Goal: Navigation & Orientation: Find specific page/section

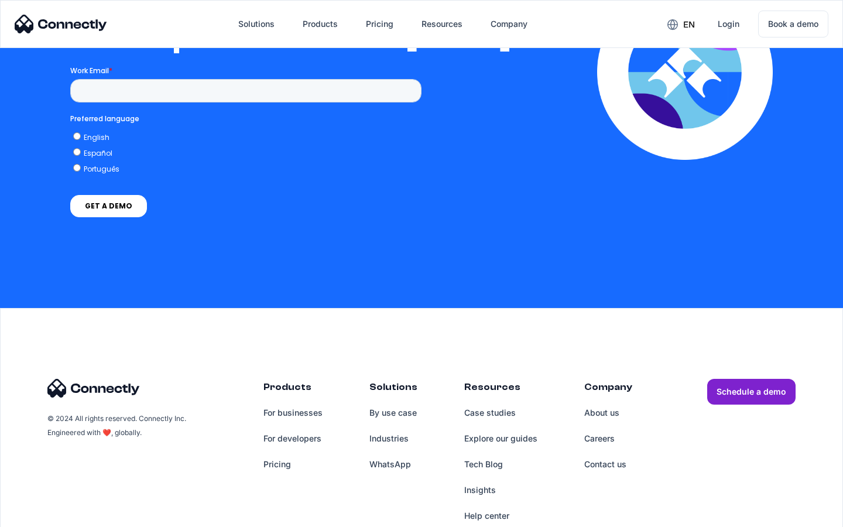
scroll to position [2570, 0]
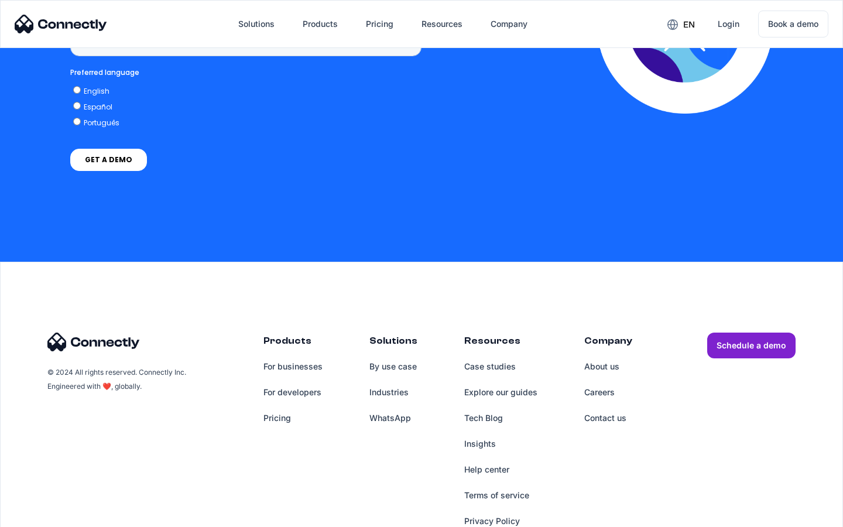
scroll to position [888, 0]
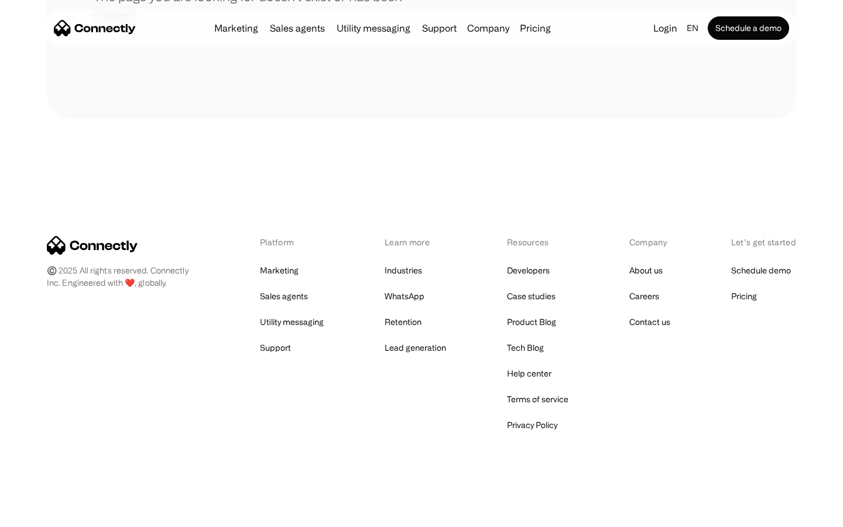
scroll to position [214, 0]
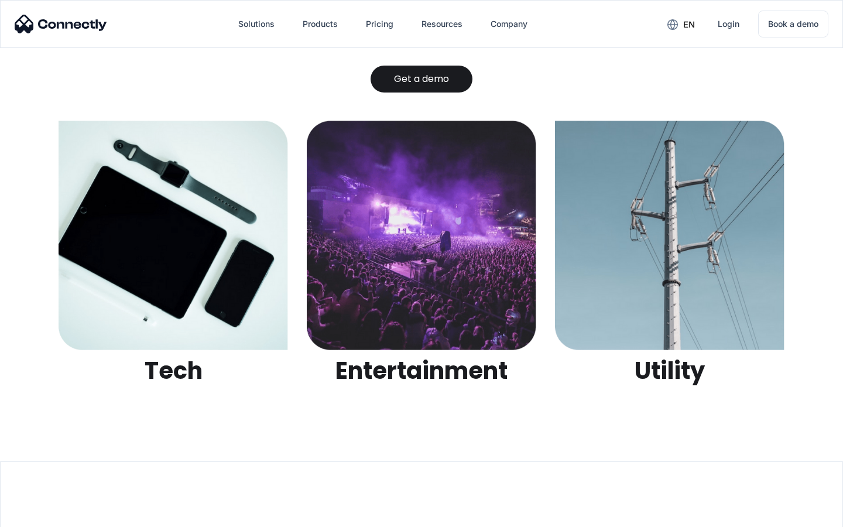
scroll to position [3694, 0]
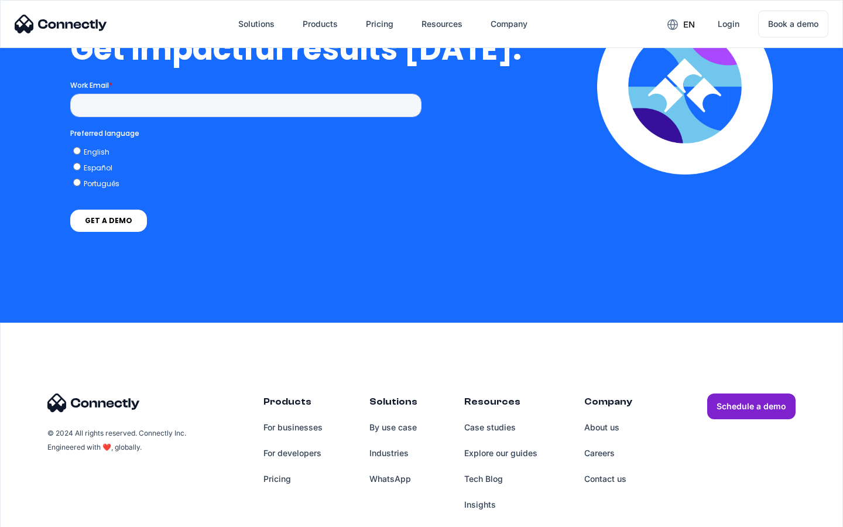
scroll to position [2583, 0]
